Goal: Task Accomplishment & Management: Use online tool/utility

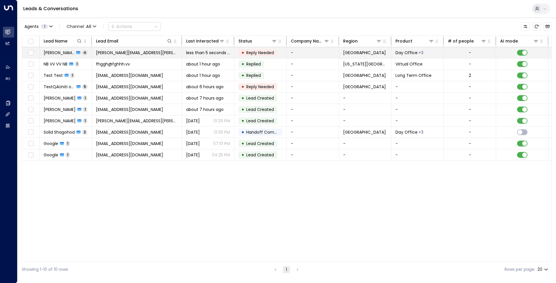
click at [222, 52] on span "less than 5 seconds ago" at bounding box center [208, 53] width 44 height 6
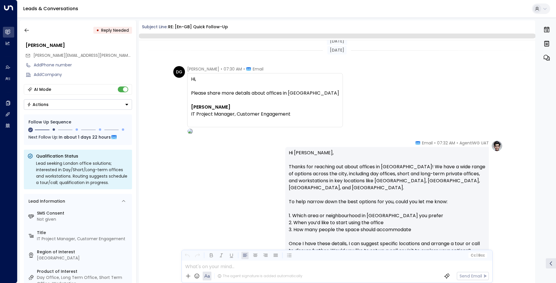
scroll to position [257, 0]
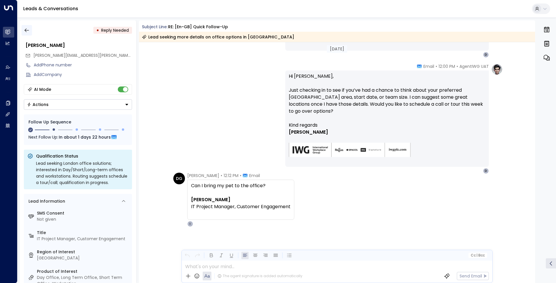
click at [27, 29] on icon "button" at bounding box center [27, 30] width 6 height 6
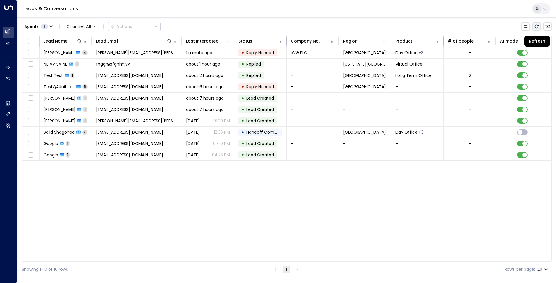
click at [535, 26] on icon "Refresh" at bounding box center [537, 26] width 4 height 3
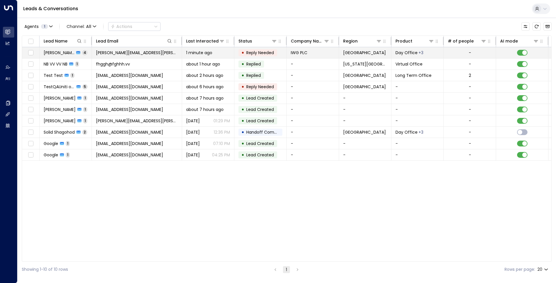
click at [278, 54] on td "• Reply Needed" at bounding box center [260, 52] width 52 height 11
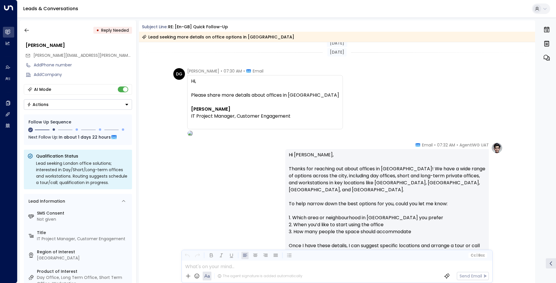
scroll to position [259, 0]
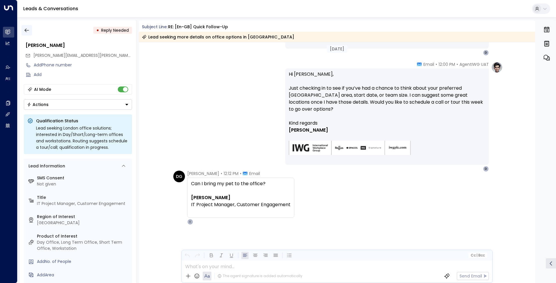
click at [29, 30] on icon "button" at bounding box center [27, 30] width 6 height 6
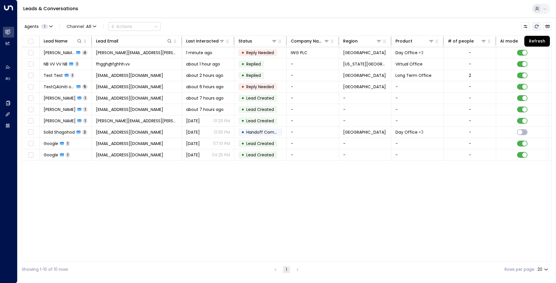
click at [537, 26] on icon "Refresh" at bounding box center [536, 26] width 5 height 5
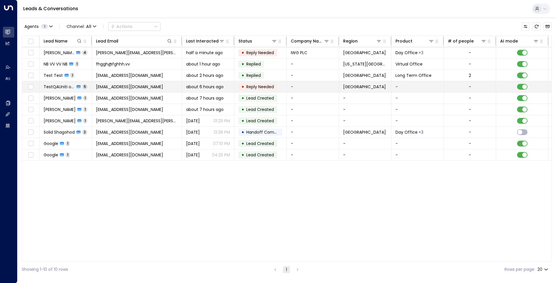
click at [180, 91] on td "[EMAIL_ADDRESS][DOMAIN_NAME]" at bounding box center [137, 86] width 90 height 11
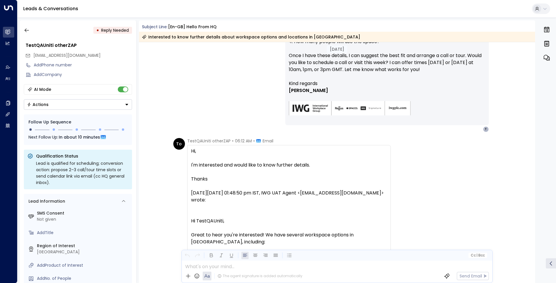
scroll to position [1258, 0]
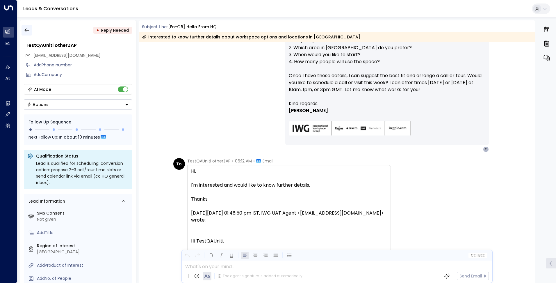
click at [28, 32] on icon "button" at bounding box center [27, 30] width 6 height 6
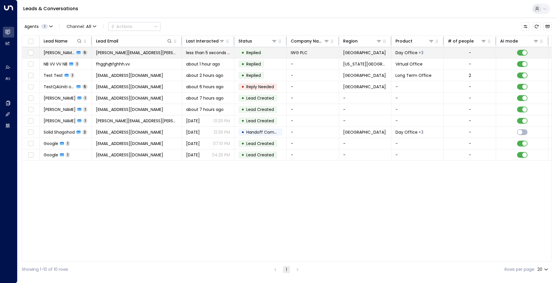
click at [135, 58] on td "[PERSON_NAME][EMAIL_ADDRESS][PERSON_NAME][DOMAIN_NAME]" at bounding box center [137, 52] width 90 height 11
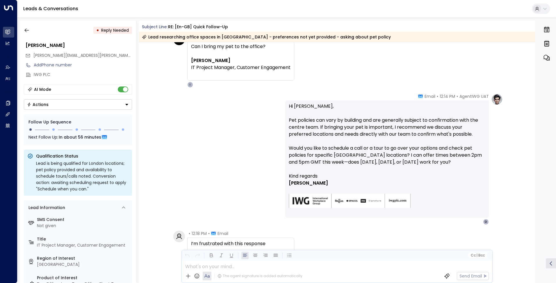
scroll to position [456, 0]
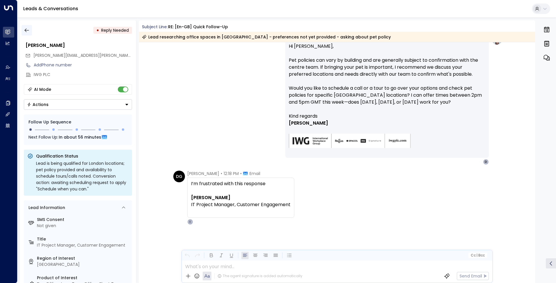
click at [27, 31] on icon "button" at bounding box center [27, 30] width 6 height 6
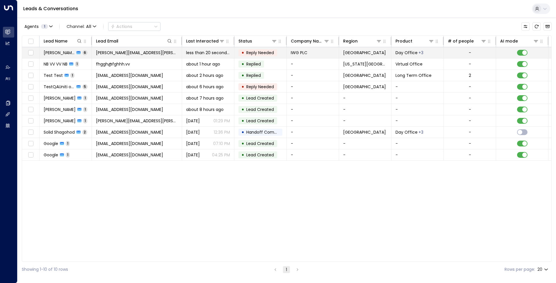
click at [129, 52] on span "[PERSON_NAME][EMAIL_ADDRESS][PERSON_NAME][DOMAIN_NAME]" at bounding box center [137, 53] width 82 height 6
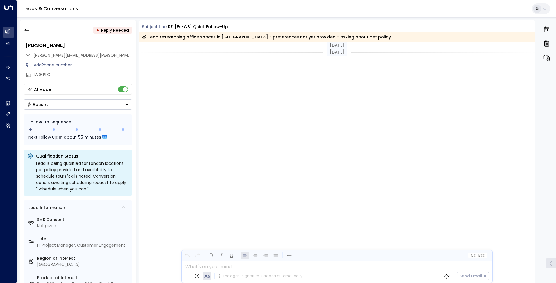
scroll to position [456, 0]
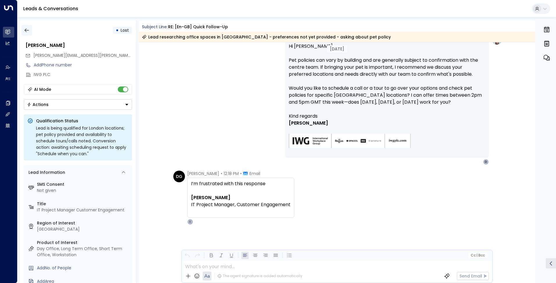
click at [25, 28] on icon "button" at bounding box center [27, 30] width 6 height 6
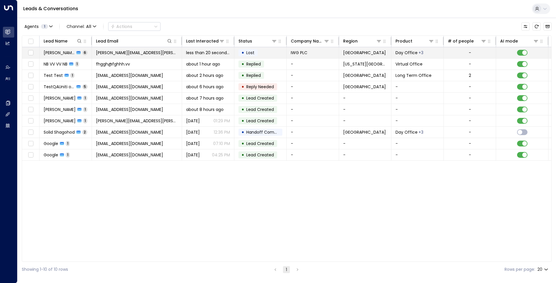
click at [152, 52] on span "[PERSON_NAME][EMAIL_ADDRESS][PERSON_NAME][DOMAIN_NAME]" at bounding box center [137, 53] width 82 height 6
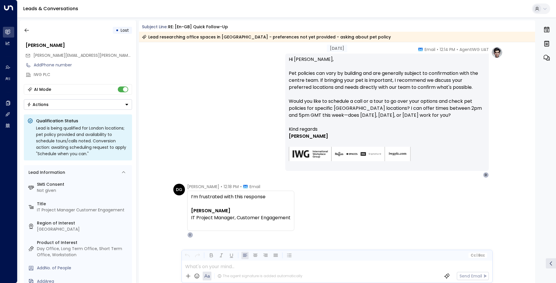
scroll to position [456, 0]
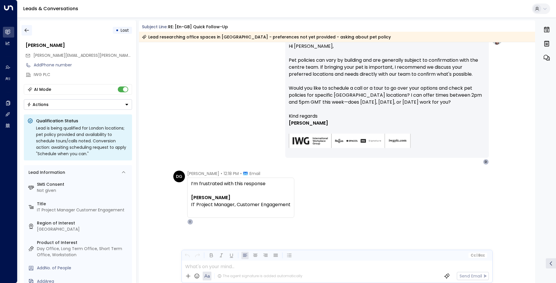
click at [29, 29] on icon "button" at bounding box center [27, 30] width 6 height 6
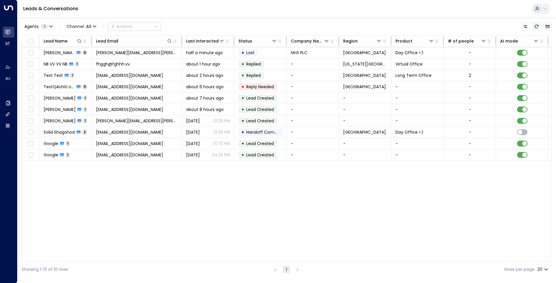
click at [535, 26] on icon "Refresh" at bounding box center [536, 26] width 5 height 5
click at [537, 27] on icon "Refresh" at bounding box center [536, 26] width 5 height 5
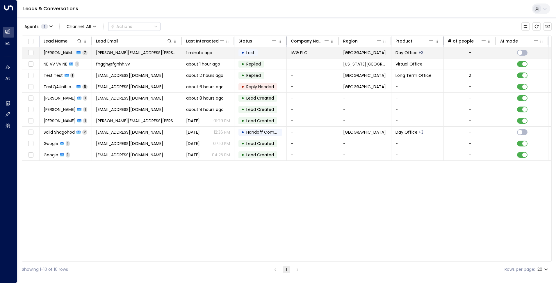
click at [125, 49] on td "[PERSON_NAME][EMAIL_ADDRESS][PERSON_NAME][DOMAIN_NAME]" at bounding box center [137, 52] width 90 height 11
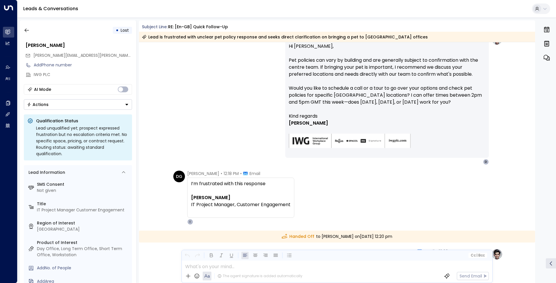
scroll to position [590, 0]
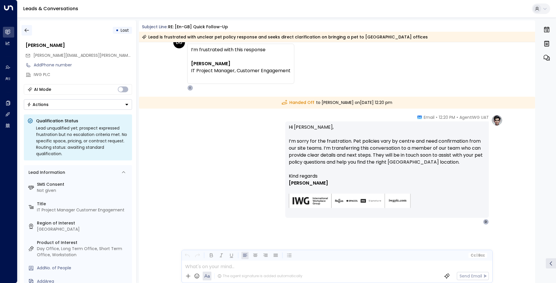
click at [28, 28] on icon "button" at bounding box center [27, 30] width 6 height 6
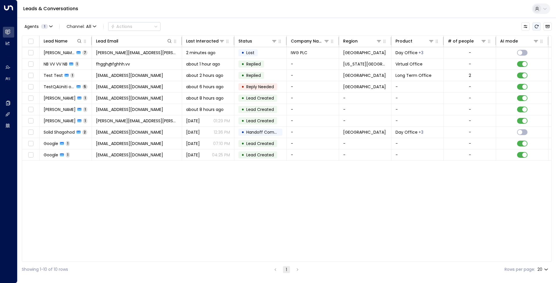
click at [539, 27] on button "Refresh" at bounding box center [536, 26] width 8 height 8
click at [537, 26] on icon "Refresh" at bounding box center [536, 26] width 5 height 5
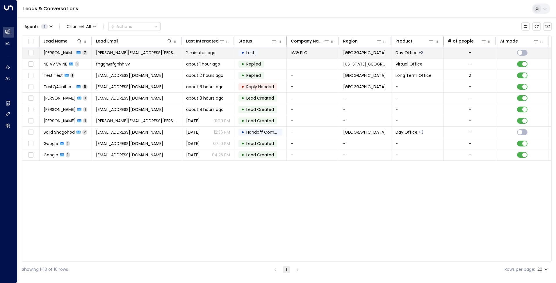
click at [102, 50] on span "[PERSON_NAME][EMAIL_ADDRESS][PERSON_NAME][DOMAIN_NAME]" at bounding box center [137, 53] width 82 height 6
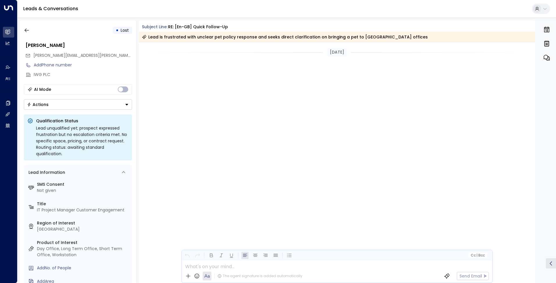
scroll to position [567, 0]
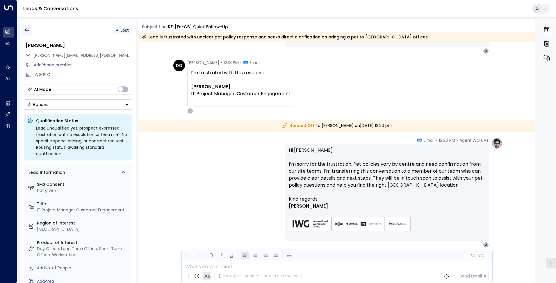
click at [24, 29] on icon "button" at bounding box center [27, 30] width 6 height 6
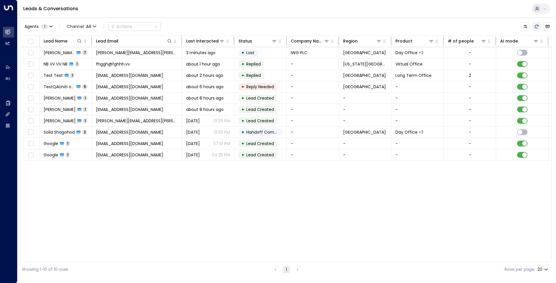
click at [539, 26] on button "Refresh" at bounding box center [536, 26] width 8 height 8
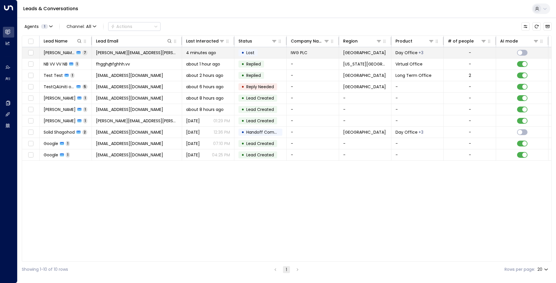
click at [327, 55] on td "IWG PLC" at bounding box center [313, 52] width 52 height 11
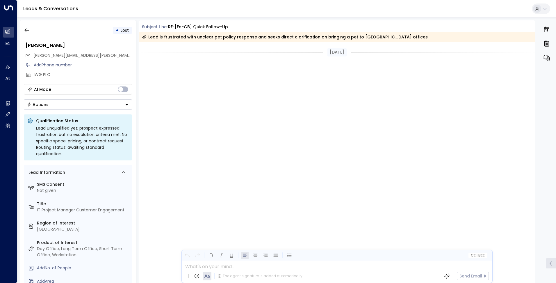
scroll to position [567, 0]
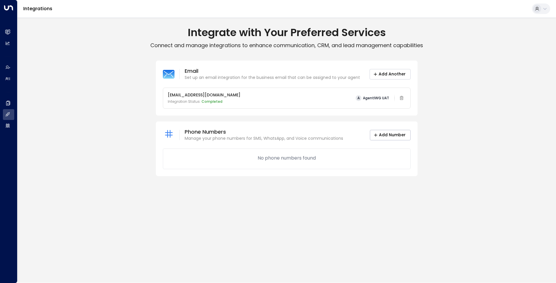
click at [381, 75] on button "Add Another" at bounding box center [390, 74] width 41 height 10
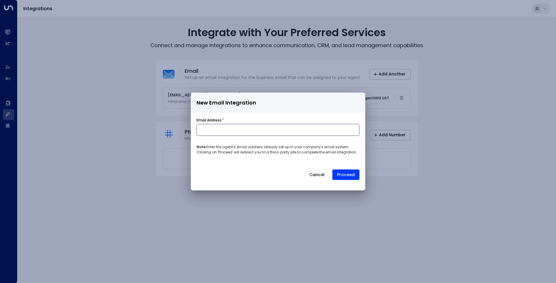
click at [245, 126] on input at bounding box center [278, 130] width 163 height 12
type input "**********"
click at [339, 175] on button "Proceed" at bounding box center [345, 174] width 27 height 10
